Goal: Task Accomplishment & Management: Manage account settings

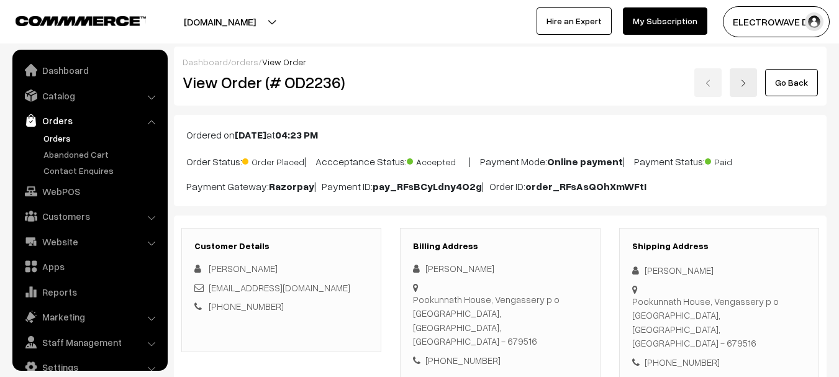
scroll to position [20, 0]
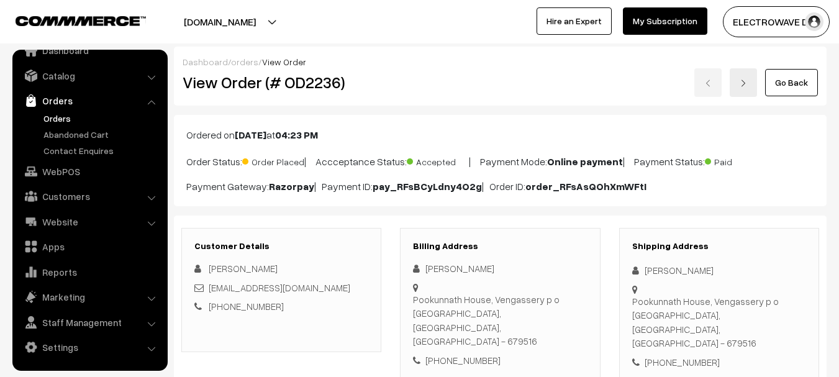
click at [52, 117] on link "Orders" at bounding box center [101, 118] width 123 height 13
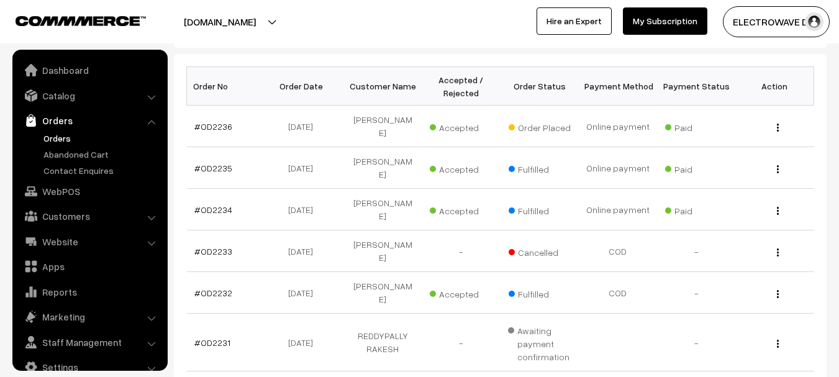
scroll to position [20, 0]
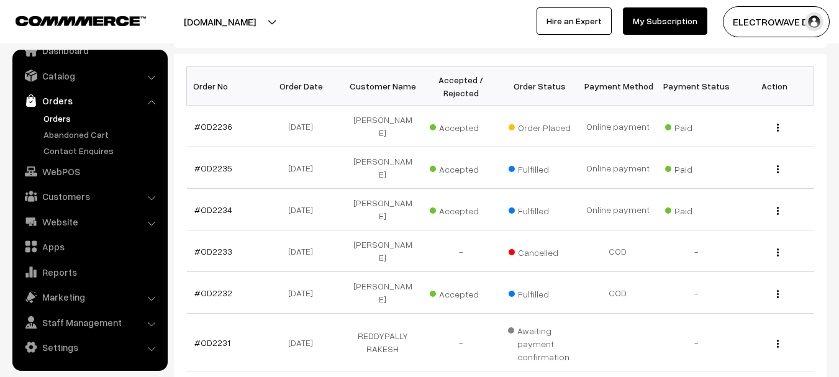
drag, startPoint x: 252, startPoint y: 7, endPoint x: 237, endPoint y: 40, distance: 36.4
click at [252, 9] on button "[DOMAIN_NAME]" at bounding box center [219, 21] width 159 height 31
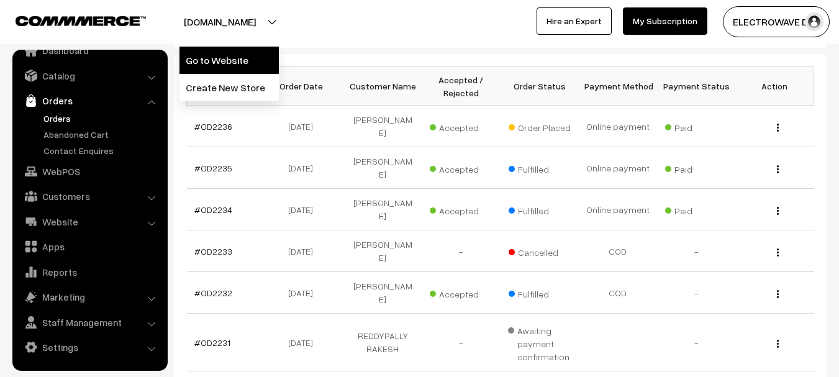
click at [230, 55] on link "Go to Website" at bounding box center [228, 60] width 99 height 27
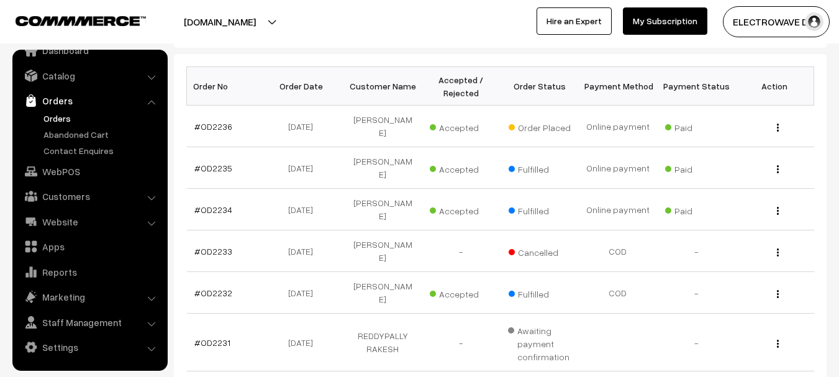
click at [60, 117] on link "Orders" at bounding box center [101, 118] width 123 height 13
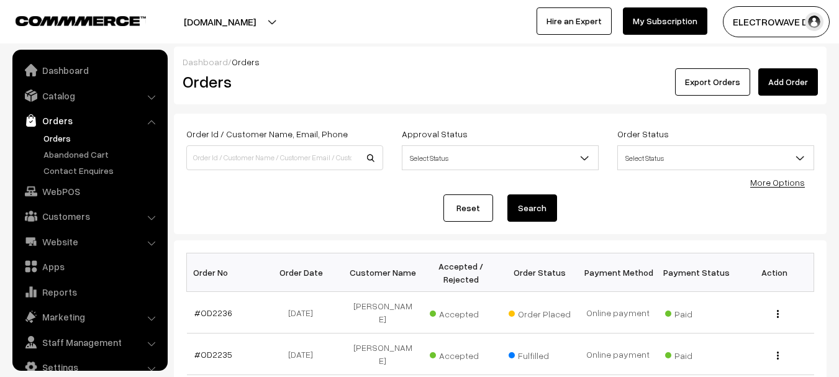
scroll to position [20, 0]
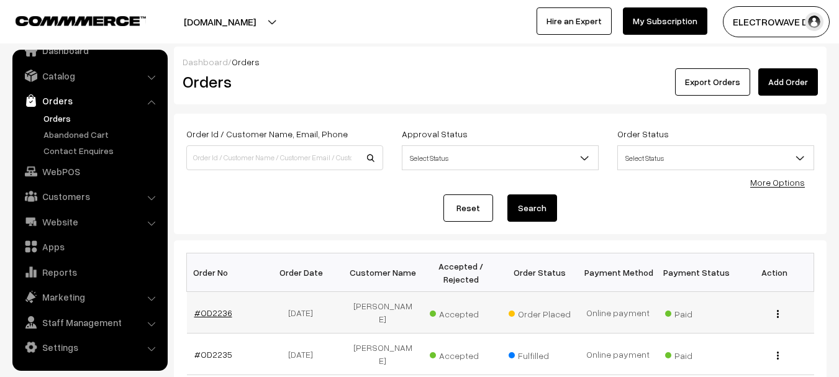
click at [208, 312] on link "#OD2236" at bounding box center [213, 312] width 38 height 11
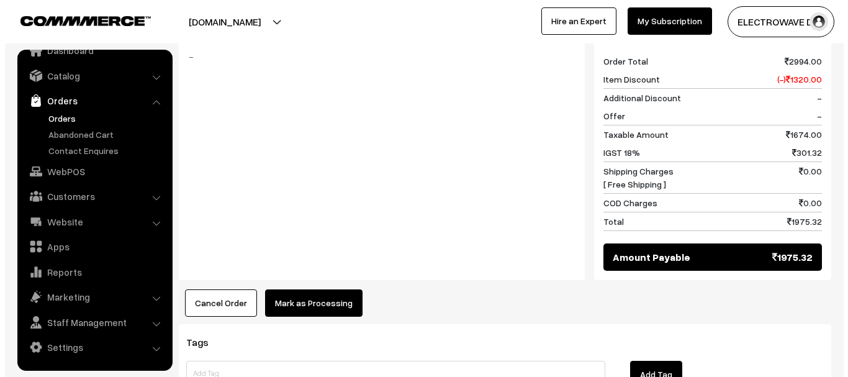
scroll to position [559, 0]
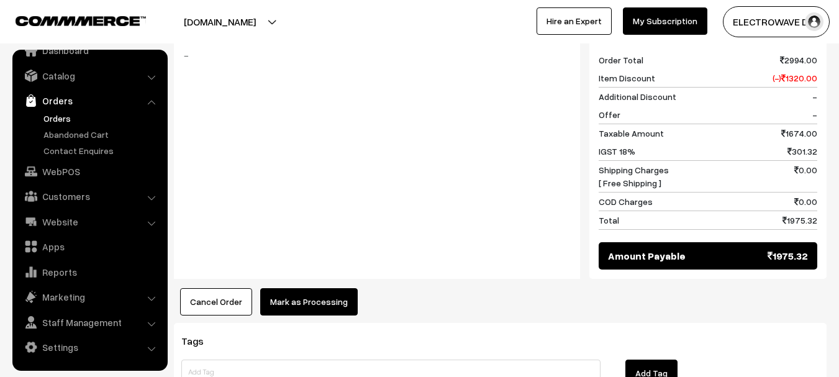
click at [307, 288] on button "Mark as Processing" at bounding box center [308, 301] width 97 height 27
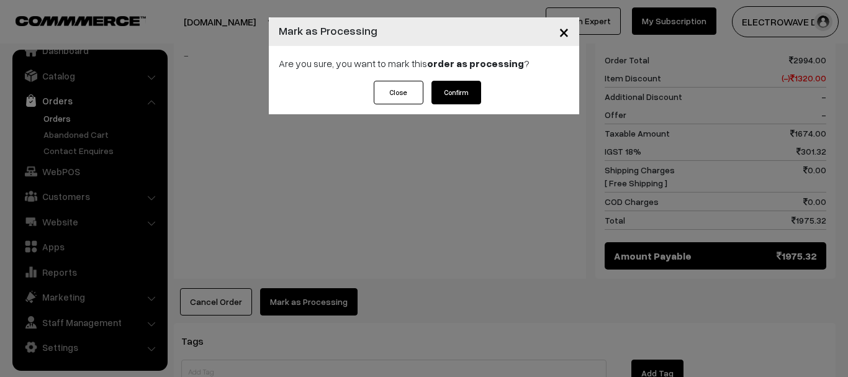
click at [446, 93] on button "Confirm" at bounding box center [457, 93] width 50 height 24
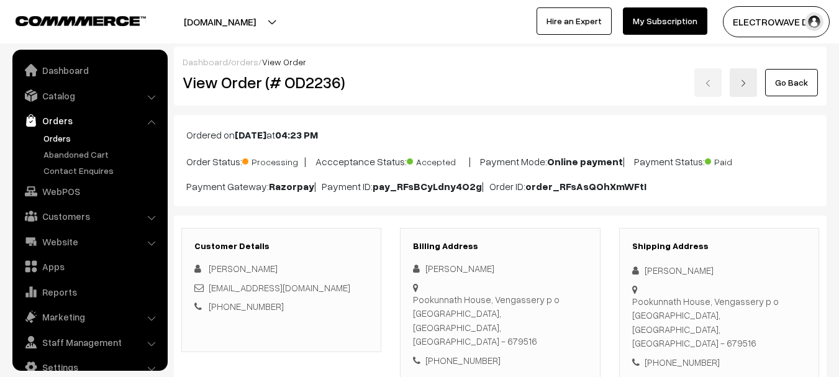
scroll to position [20, 0]
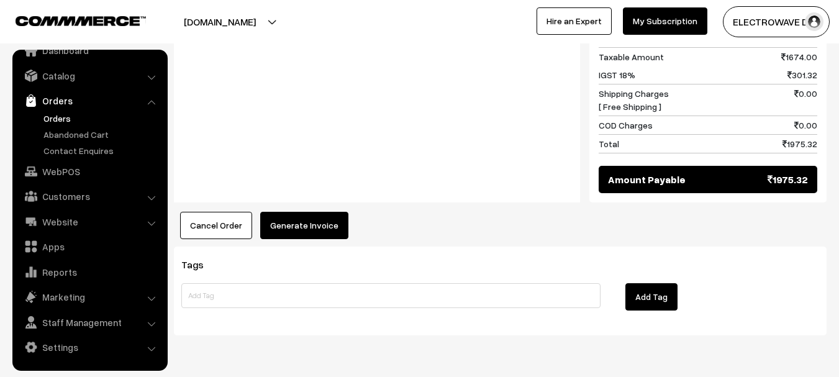
click at [325, 212] on button "Generate Invoice" at bounding box center [304, 225] width 88 height 27
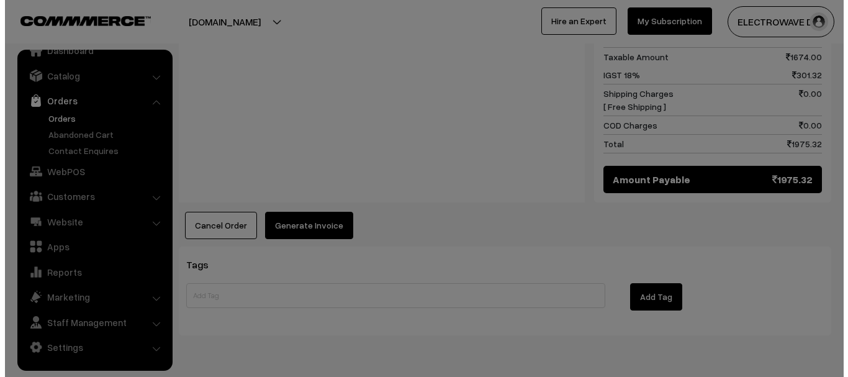
scroll to position [622, 0]
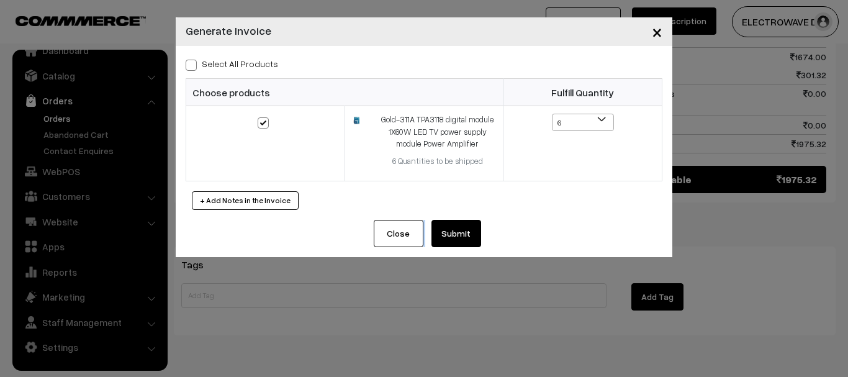
drag, startPoint x: 444, startPoint y: 214, endPoint x: 448, endPoint y: 221, distance: 8.6
click at [448, 221] on div "× Generate Invoice Select All Products Choose products Fulfill Quantity 6" at bounding box center [424, 137] width 497 height 240
click at [449, 222] on button "Submit" at bounding box center [457, 233] width 50 height 27
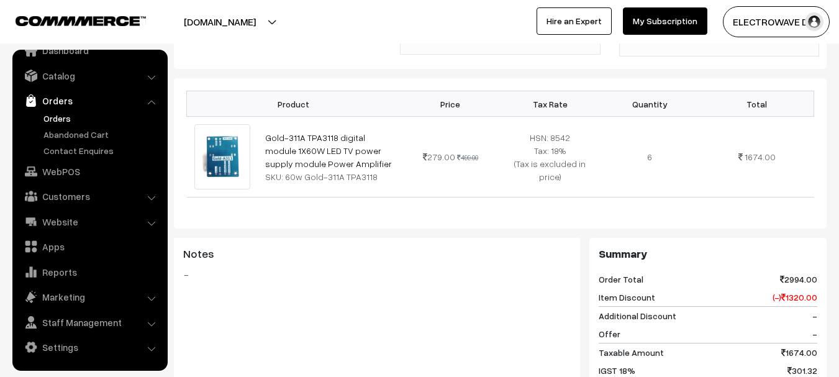
scroll to position [124, 0]
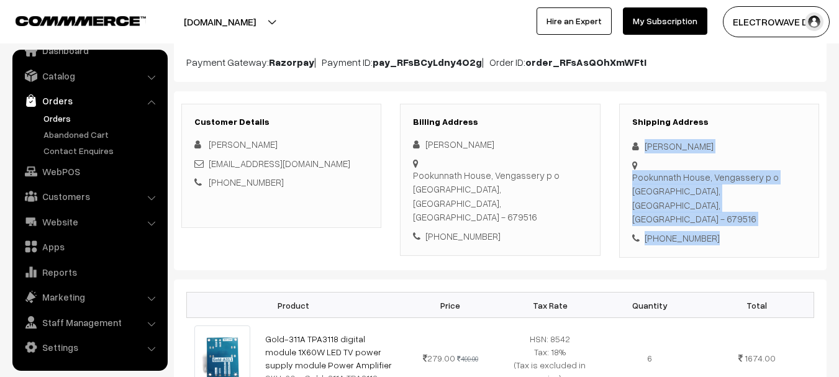
drag, startPoint x: 639, startPoint y: 138, endPoint x: 731, endPoint y: 208, distance: 115.7
click at [731, 208] on div "Shipping Address [PERSON_NAME] [GEOGRAPHIC_DATA], Vengassery p o [GEOGRAPHIC_DA…" at bounding box center [719, 181] width 200 height 155
copy div "[PERSON_NAME] Pookunnath House, Vengassery p o Palakkad, [GEOGRAPHIC_DATA], [GE…"
click at [758, 182] on div "[GEOGRAPHIC_DATA], Vengassery p o [GEOGRAPHIC_DATA], [GEOGRAPHIC_DATA], [GEOGRA…" at bounding box center [719, 198] width 174 height 56
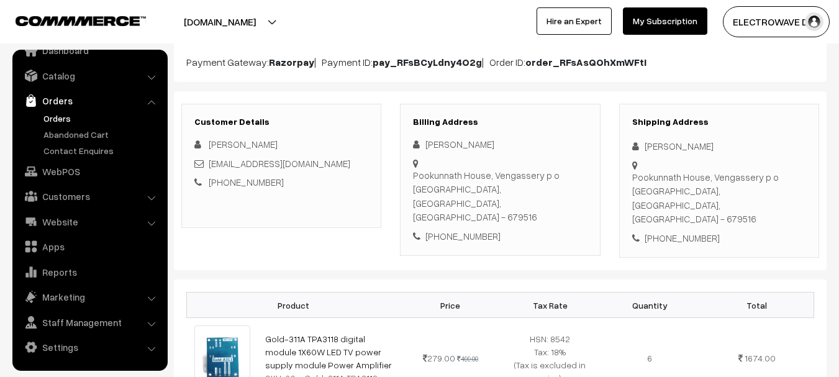
click at [758, 182] on div "[GEOGRAPHIC_DATA], Vengassery p o [GEOGRAPHIC_DATA], [GEOGRAPHIC_DATA], [GEOGRA…" at bounding box center [719, 198] width 174 height 56
